Goal: Task Accomplishment & Management: Manage account settings

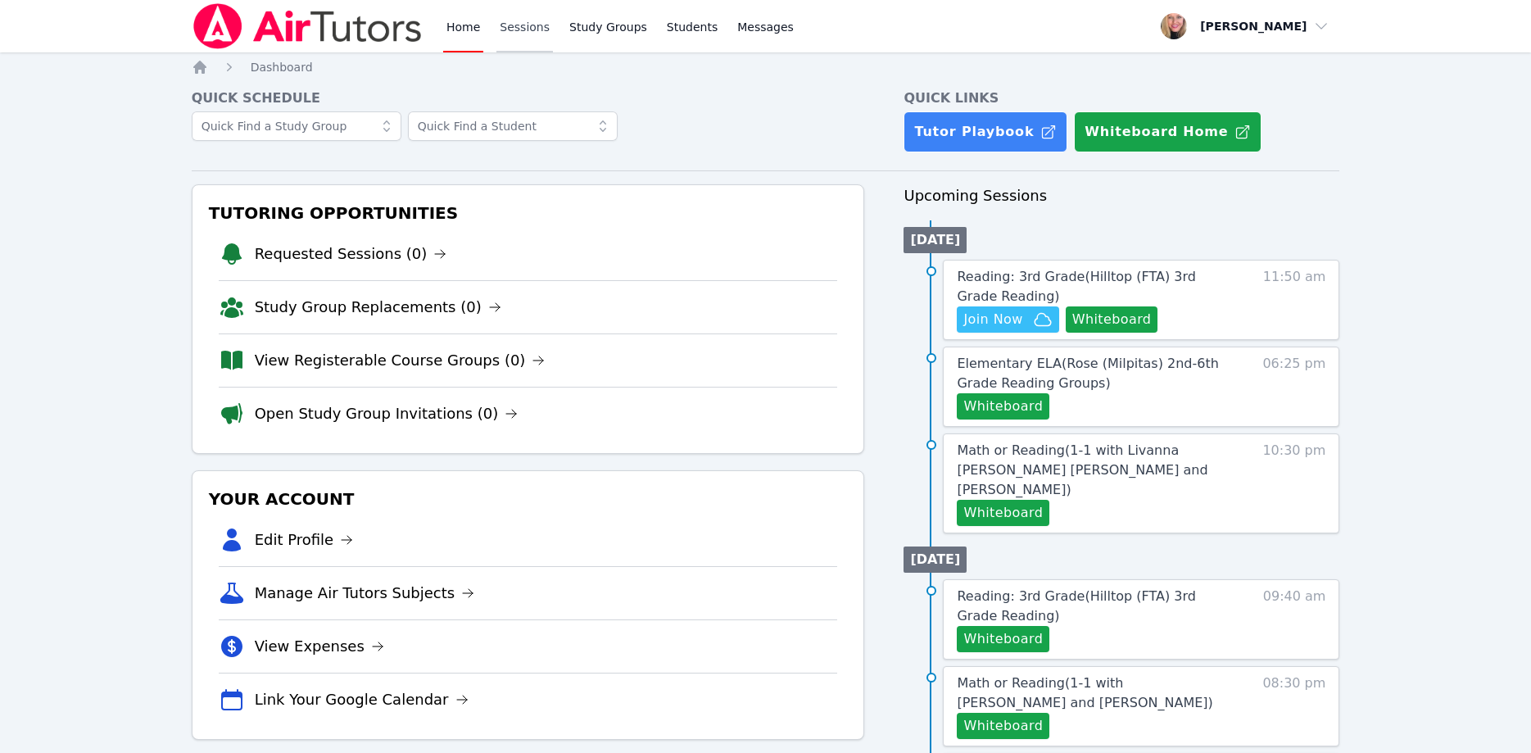
click at [537, 29] on link "Sessions" at bounding box center [524, 26] width 57 height 52
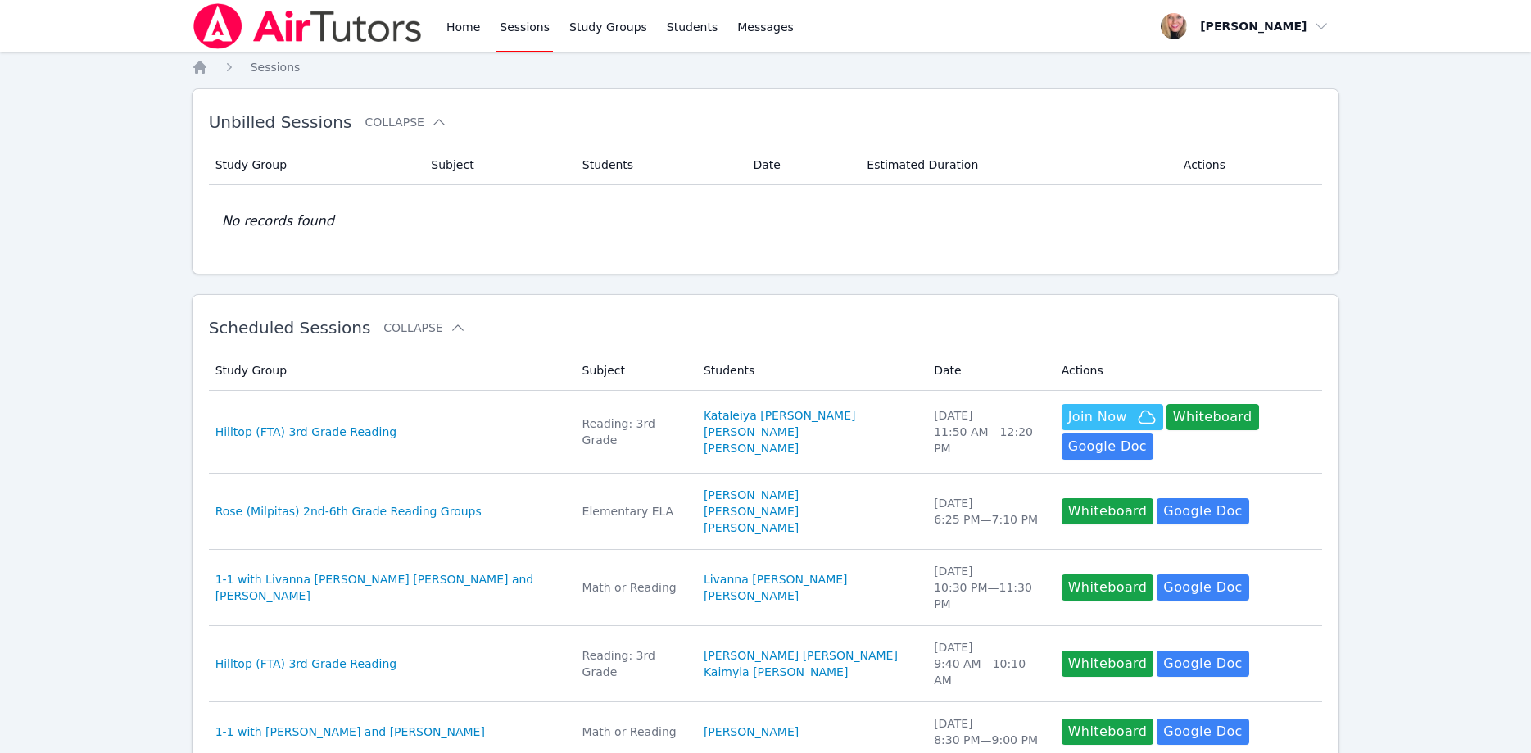
scroll to position [469, 0]
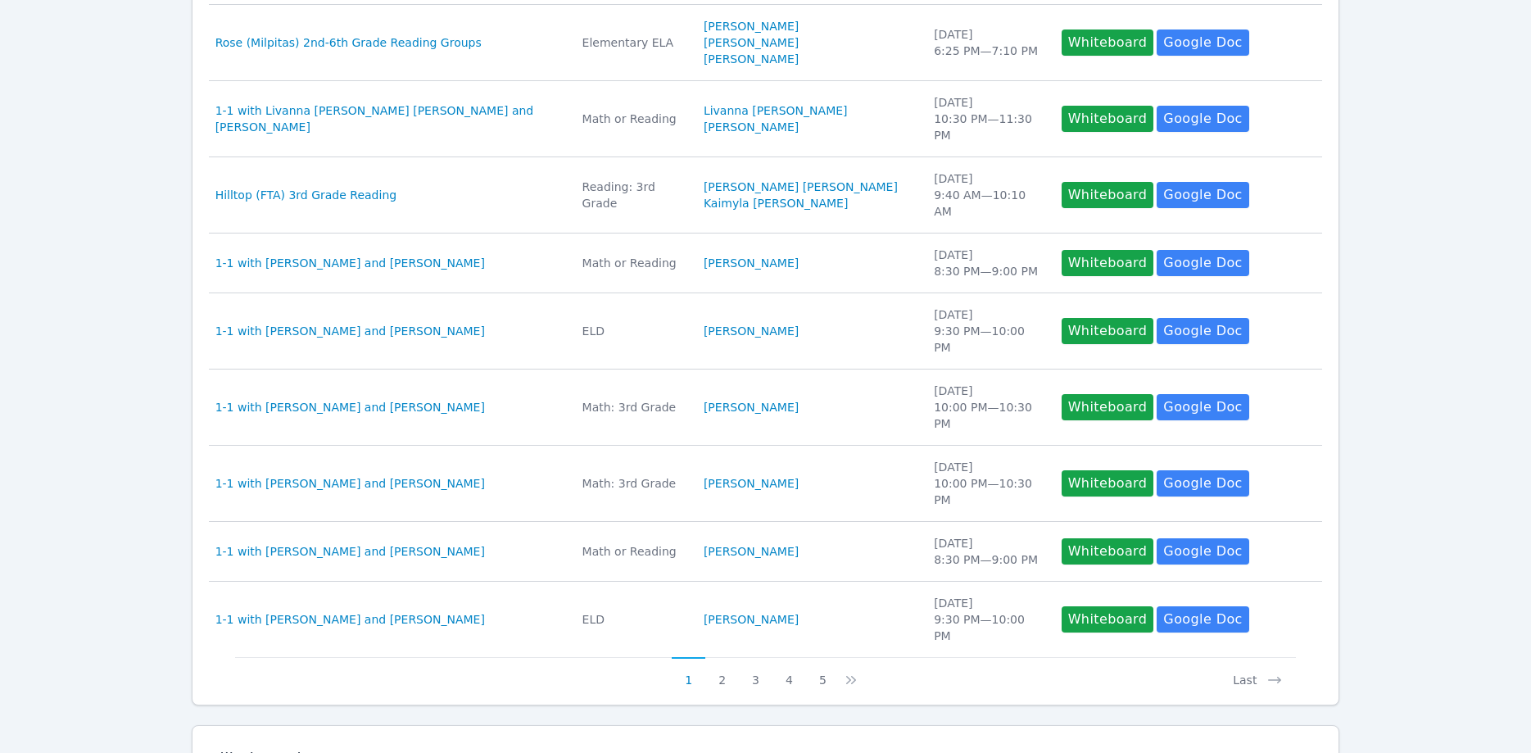
click at [396, 750] on icon at bounding box center [404, 758] width 16 height 16
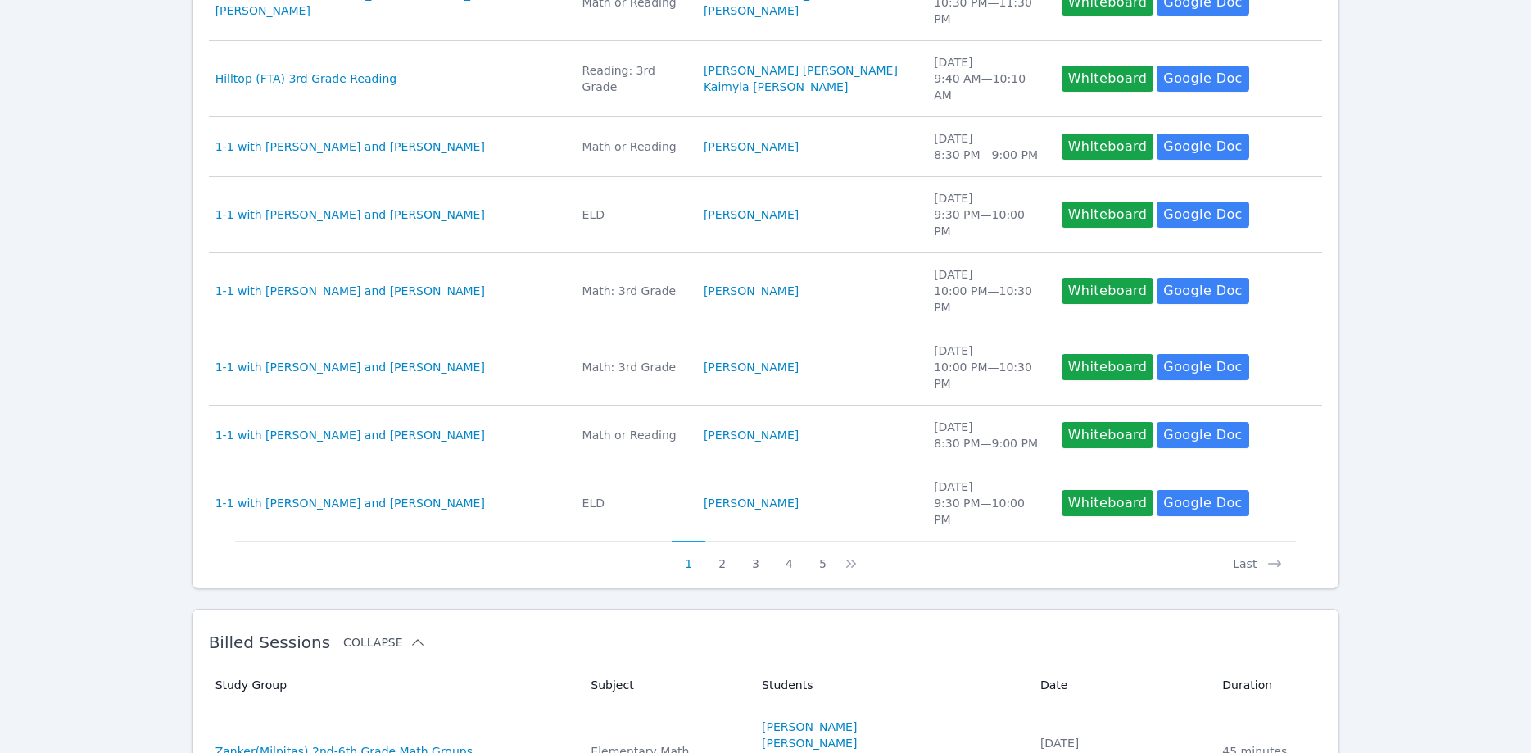
scroll to position [719, 0]
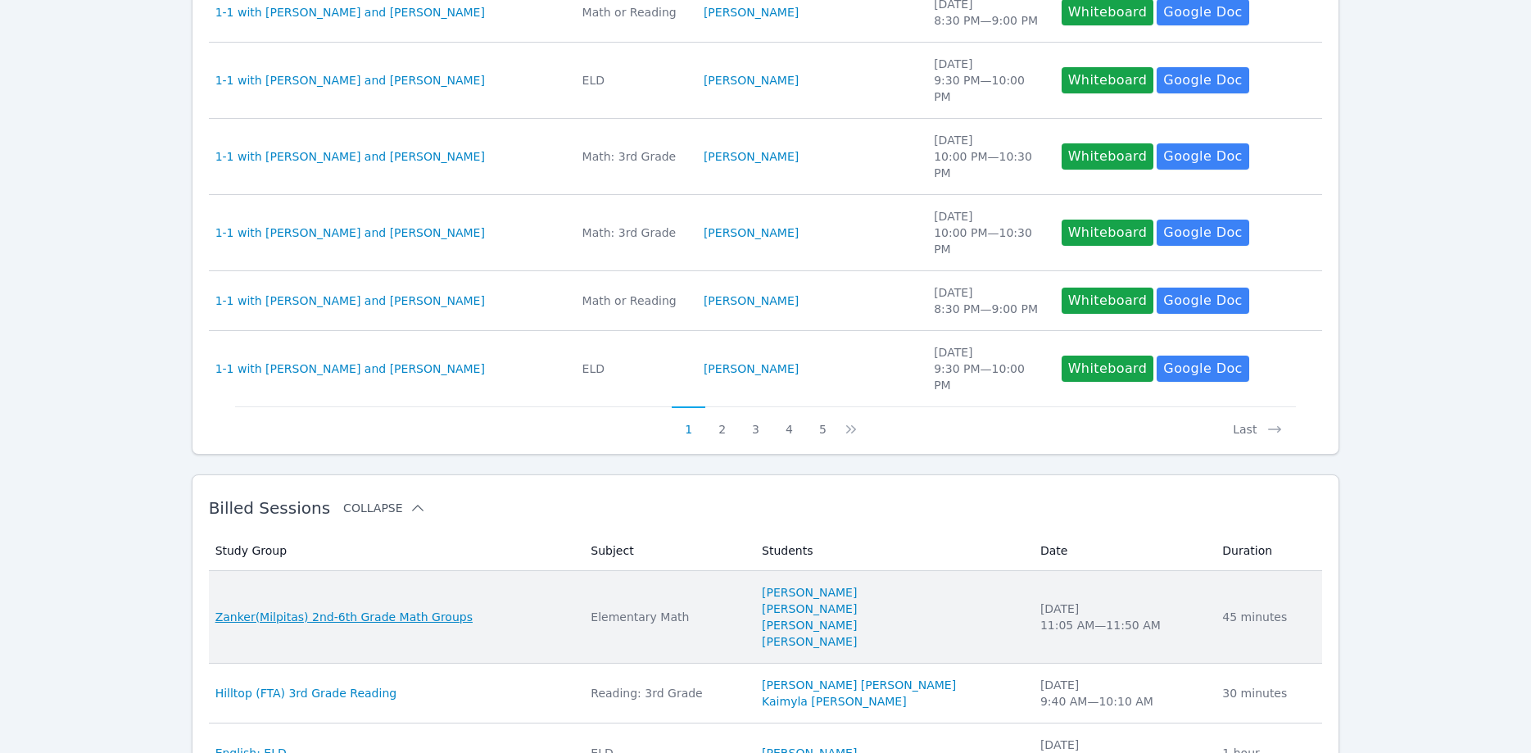
click at [431, 609] on span "Zanker(Milpitas) 2nd-6th Grade Math Groups" at bounding box center [343, 617] width 257 height 16
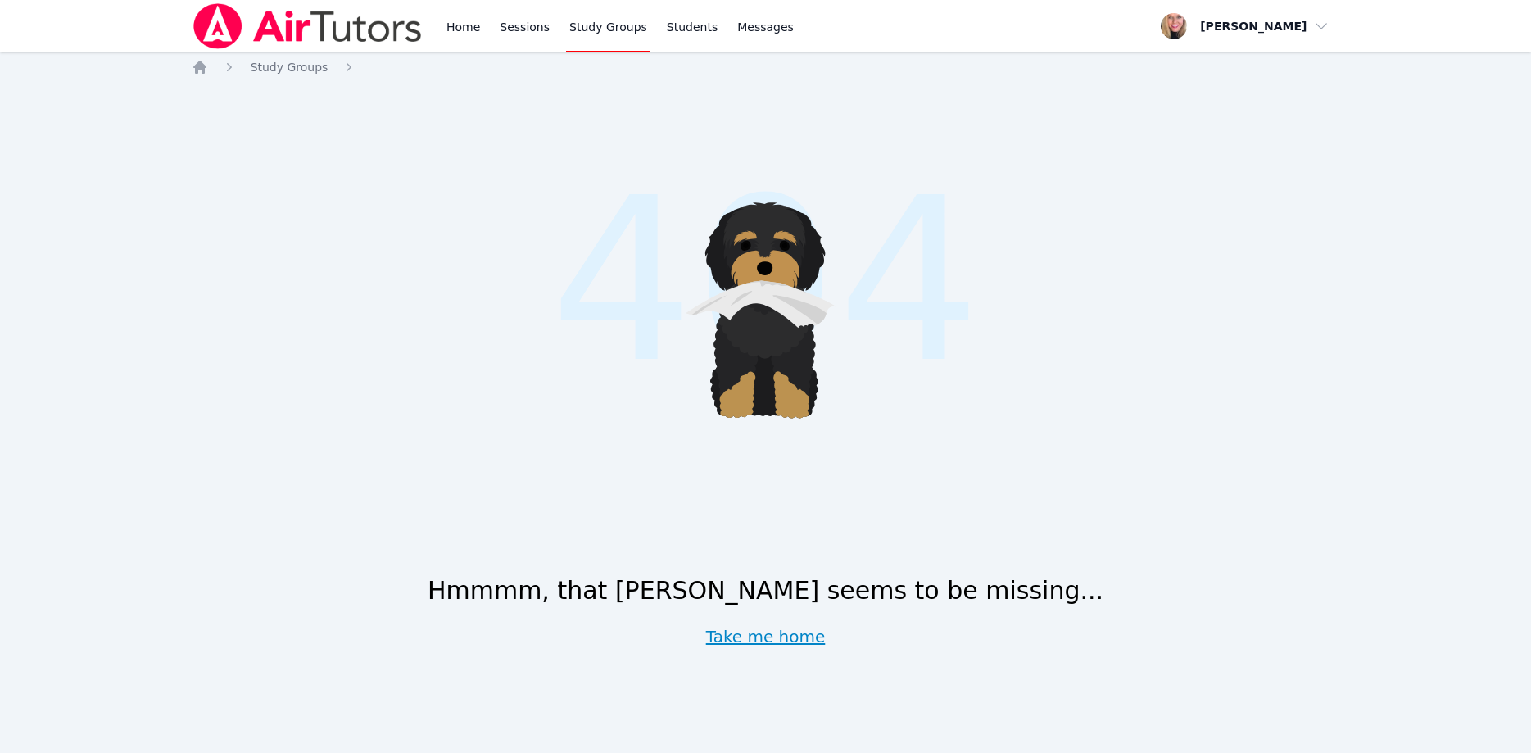
click at [746, 634] on link "Take me home" at bounding box center [766, 636] width 120 height 23
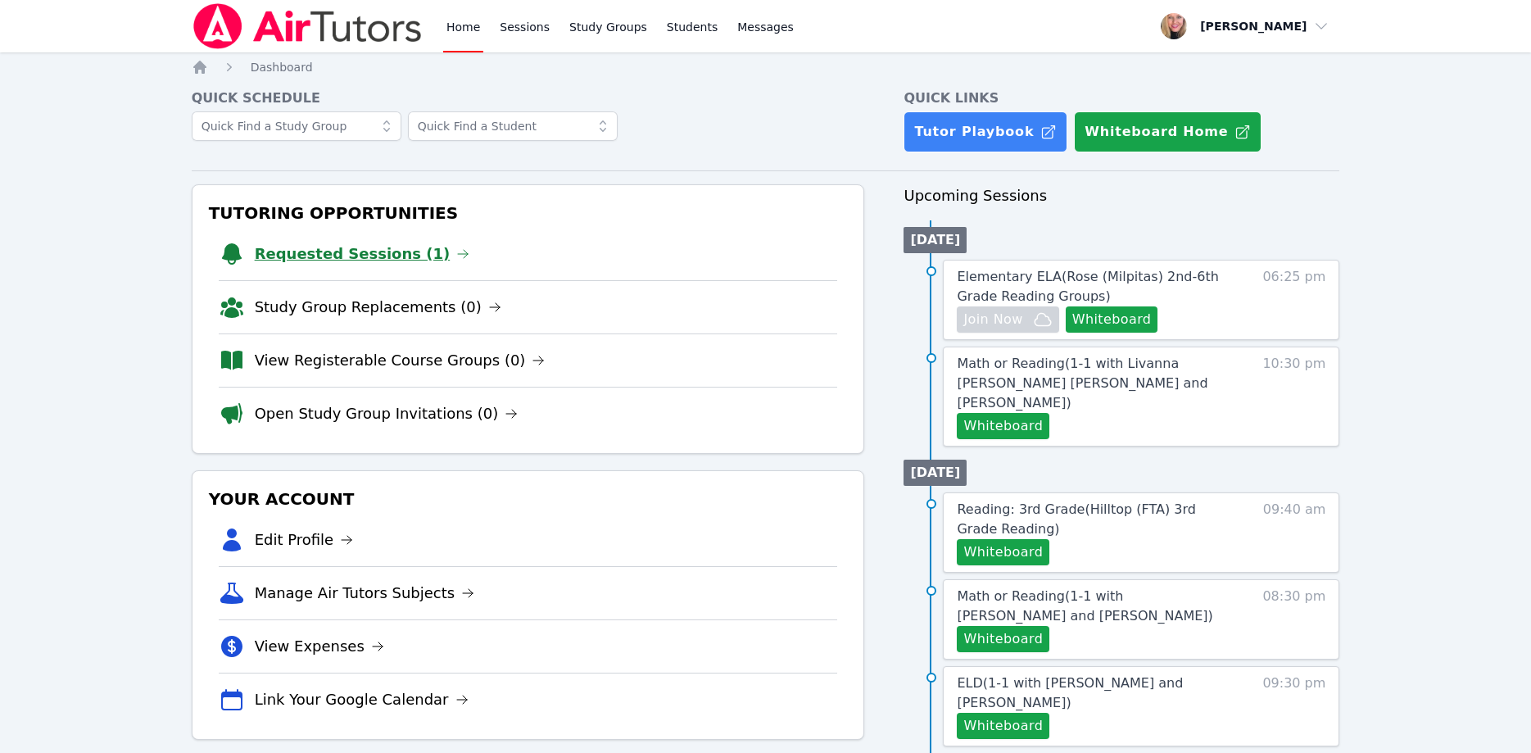
click at [279, 251] on link "Requested Sessions (1)" at bounding box center [362, 253] width 215 height 23
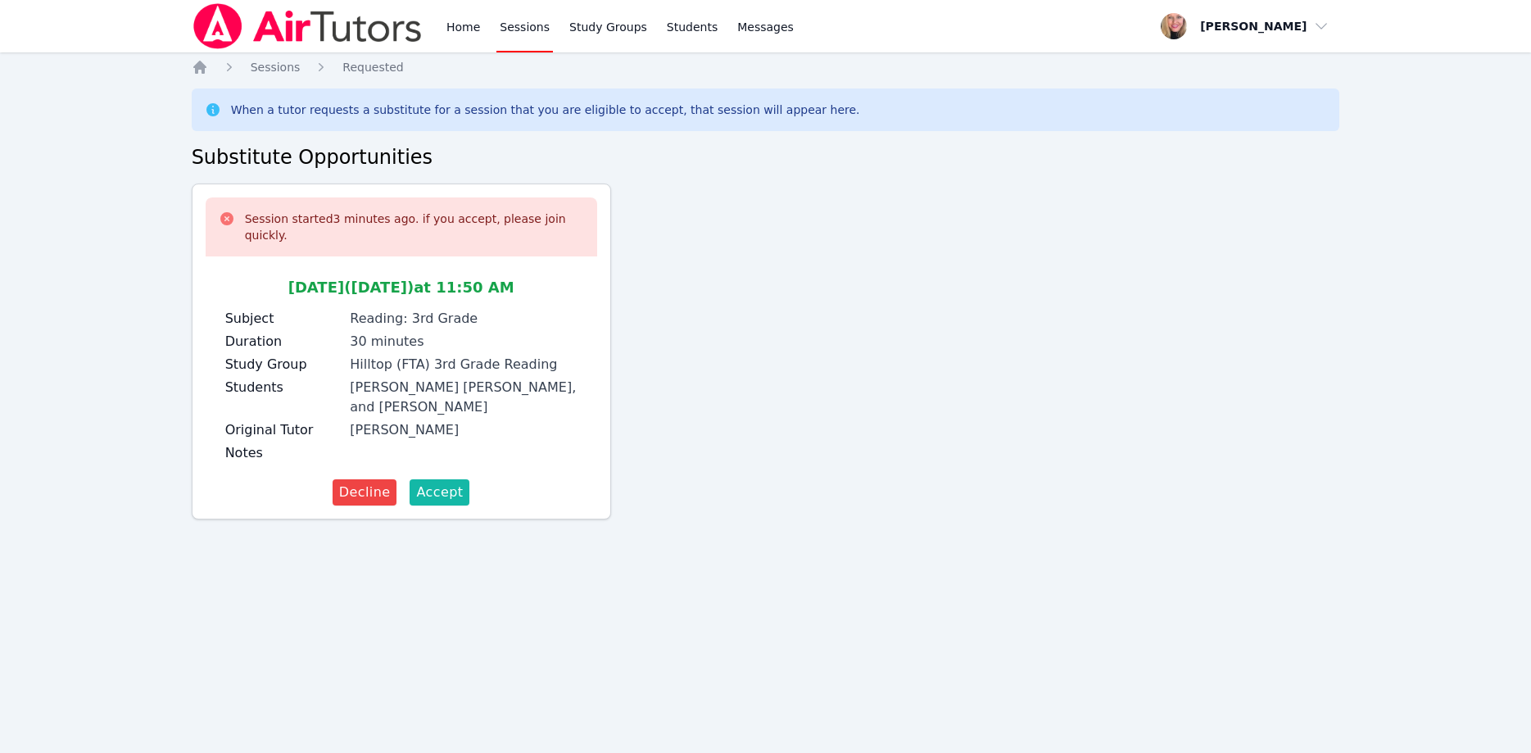
click at [451, 482] on span "Accept" at bounding box center [439, 492] width 47 height 20
